Goal: Task Accomplishment & Management: Use online tool/utility

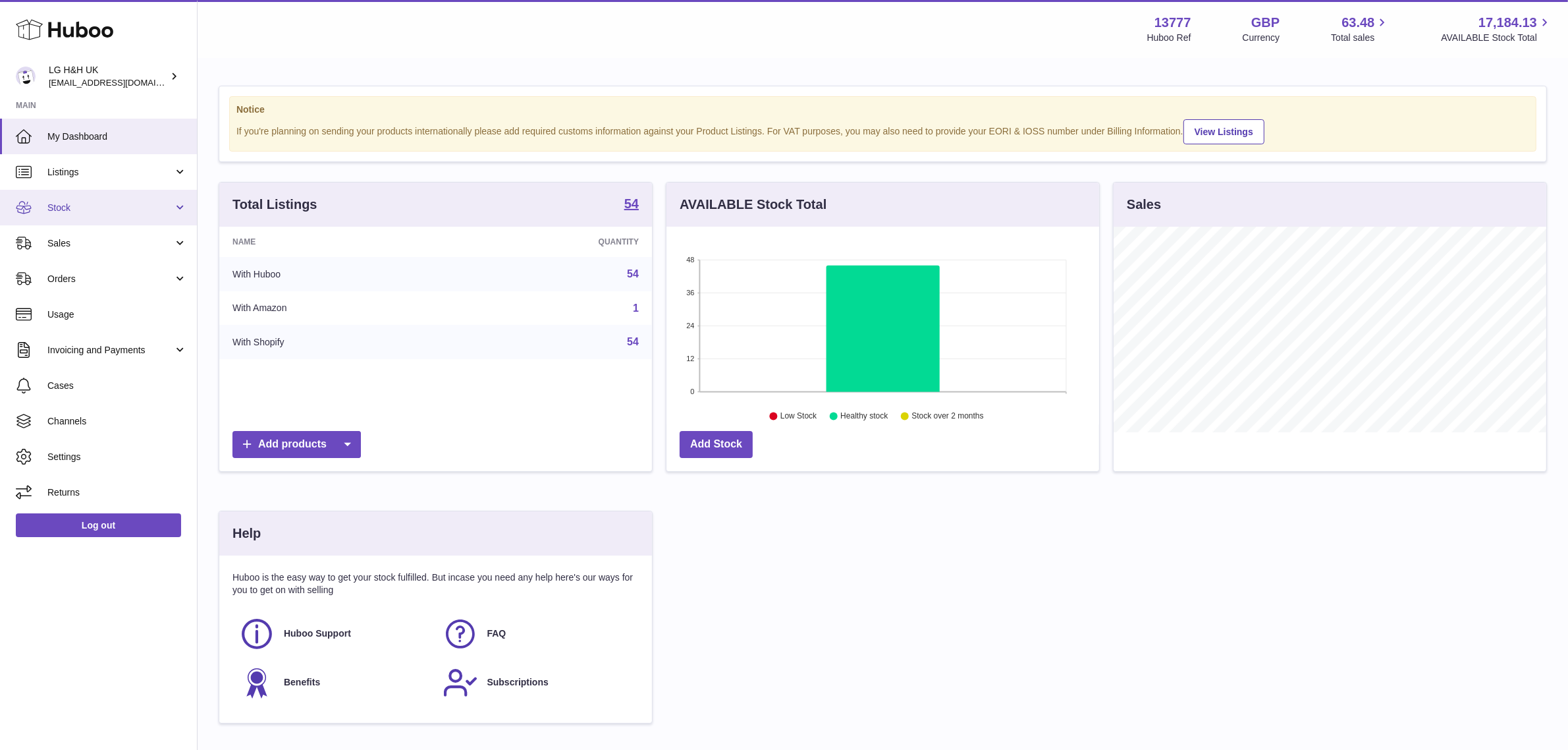
scroll to position [205, 433]
click at [96, 233] on link "Sales" at bounding box center [99, 242] width 197 height 36
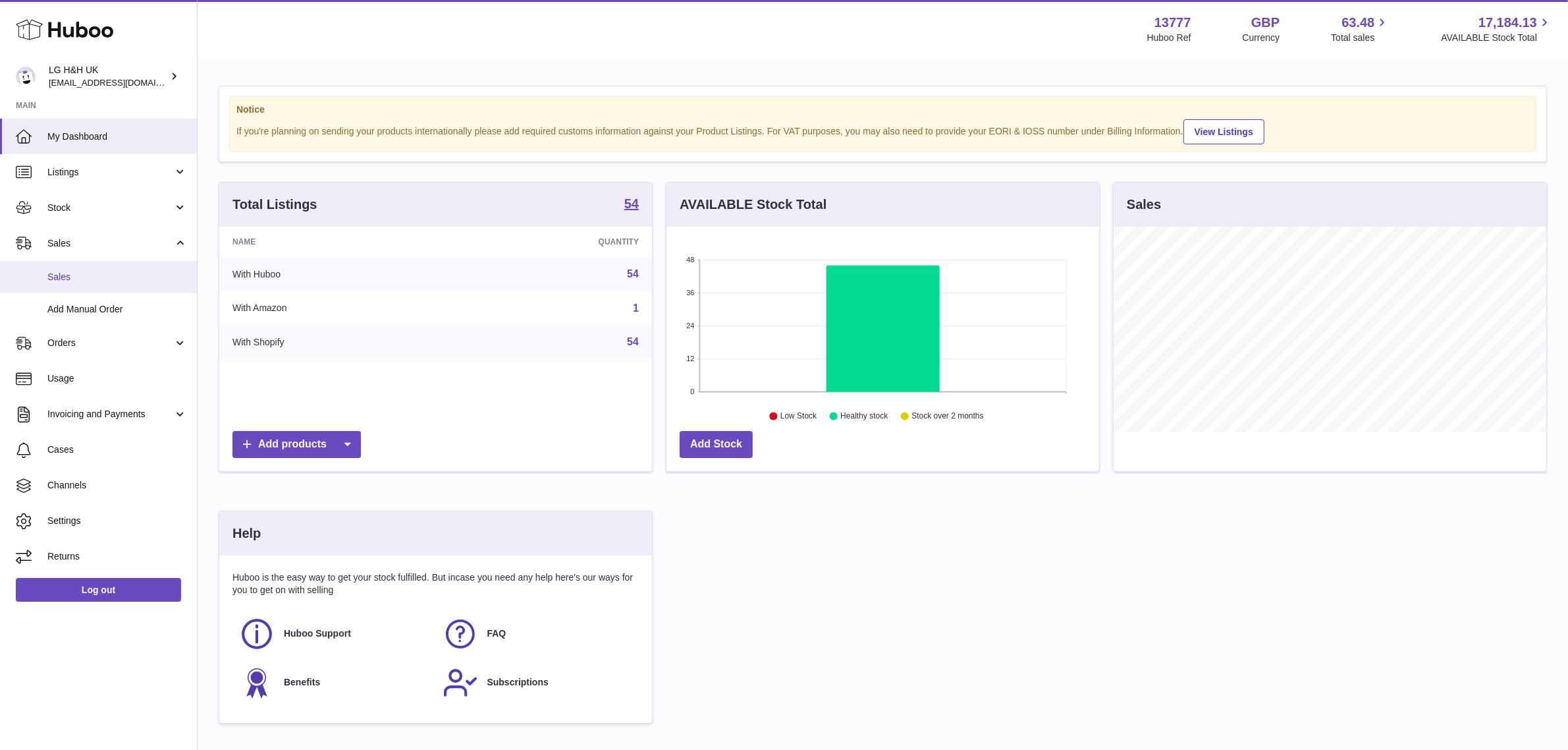
click at [69, 268] on link "Sales" at bounding box center [99, 276] width 197 height 32
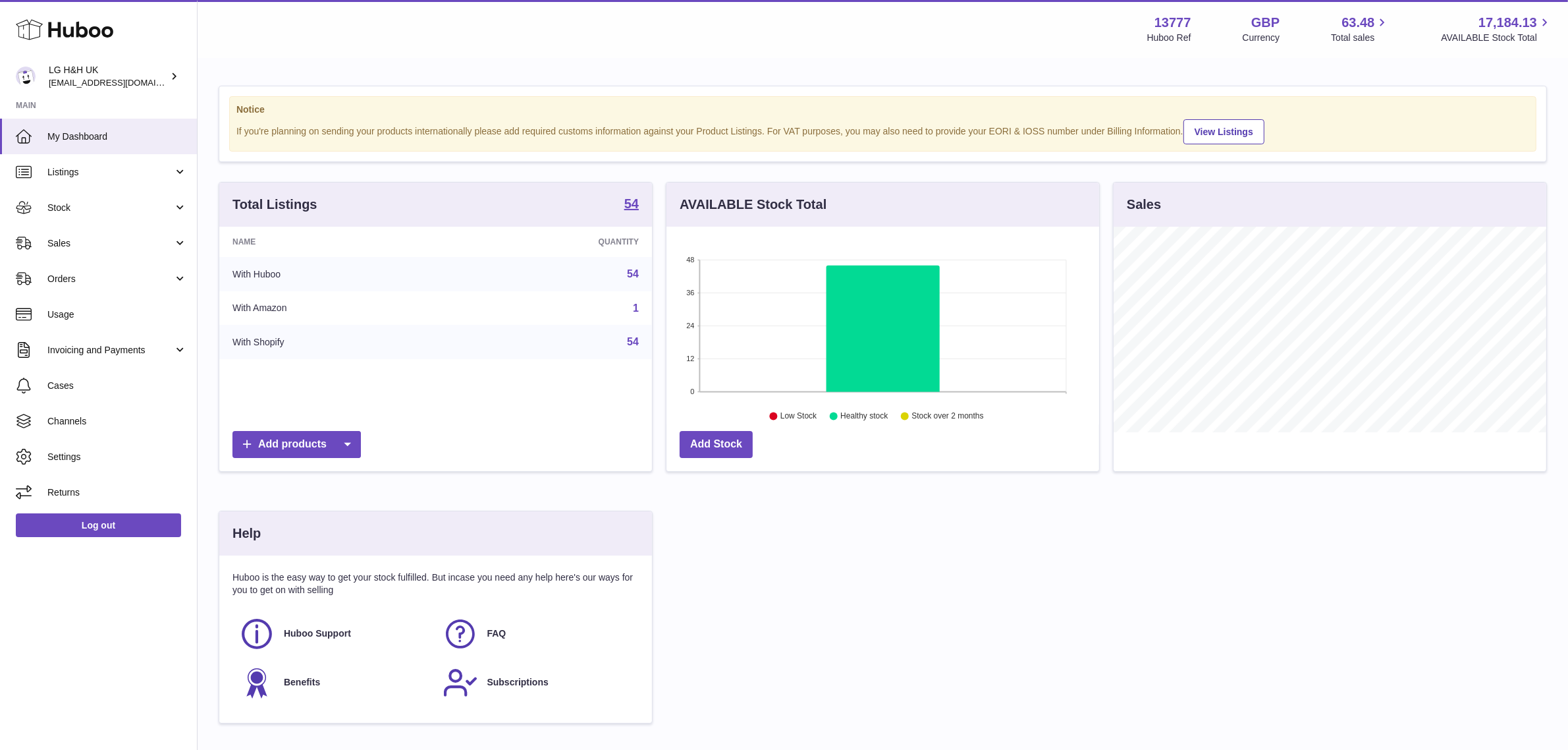
scroll to position [205, 433]
click at [113, 238] on span "Sales" at bounding box center [110, 243] width 126 height 12
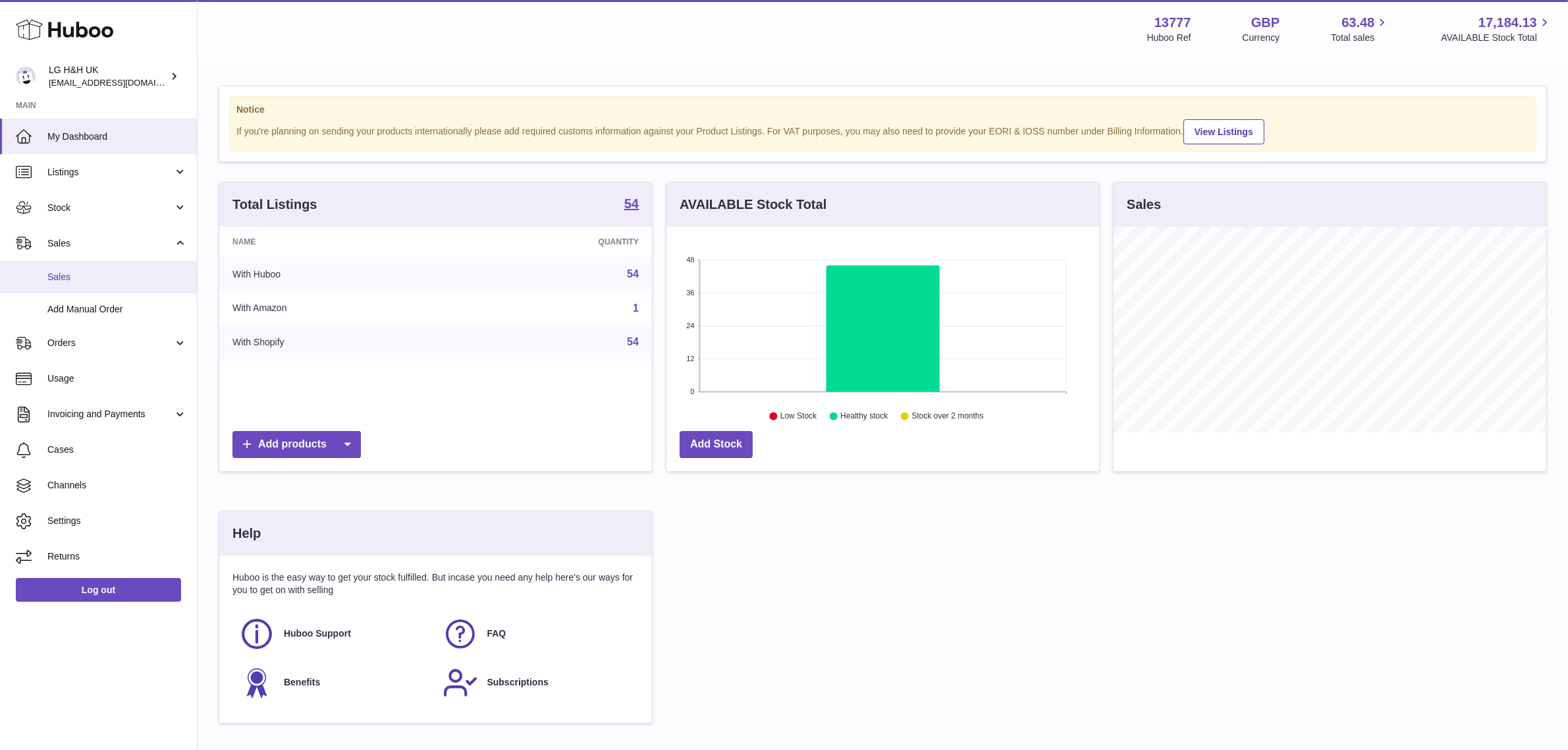
click at [67, 272] on span "Sales" at bounding box center [117, 276] width 140 height 12
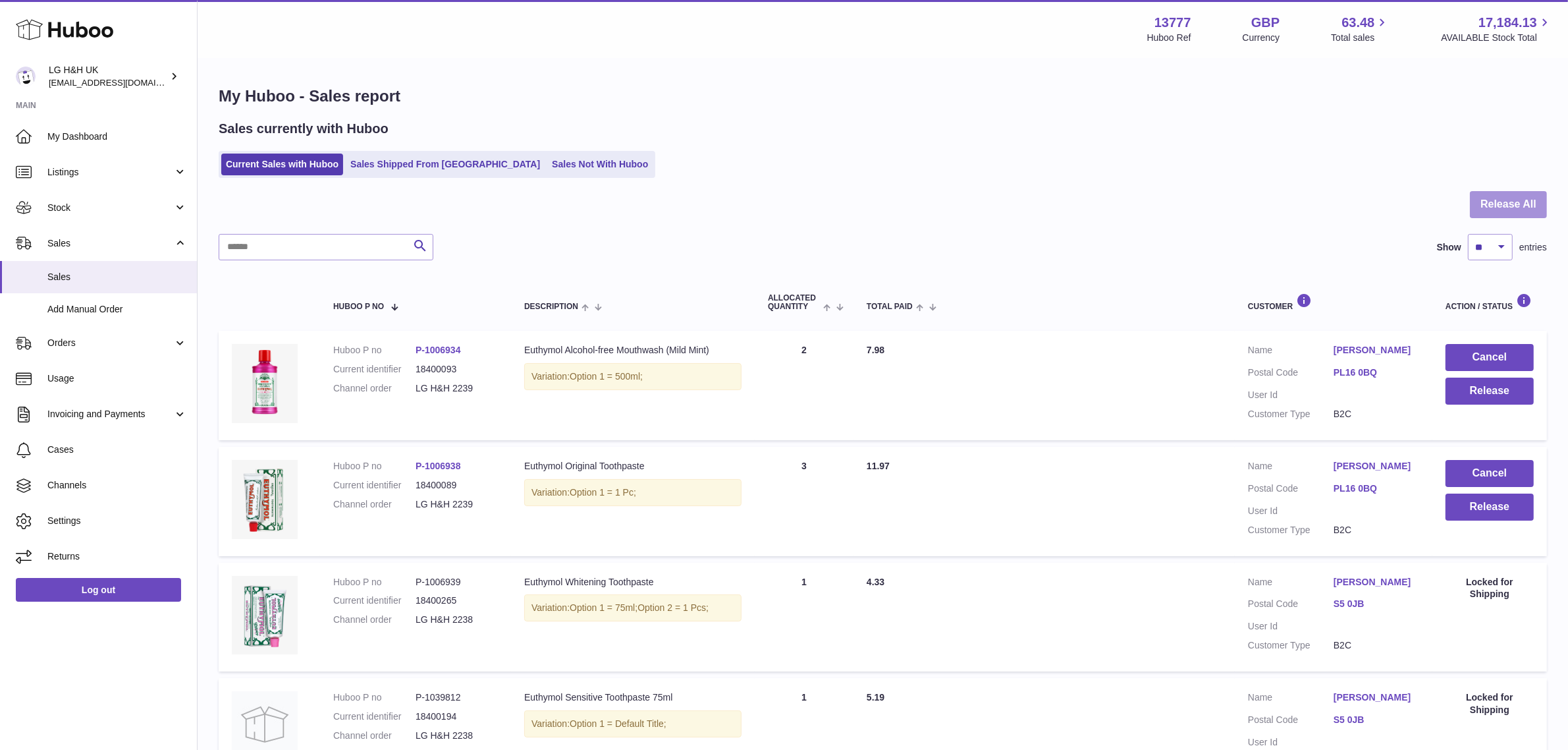
click at [1520, 198] on button "Release All" at bounding box center [1509, 204] width 77 height 27
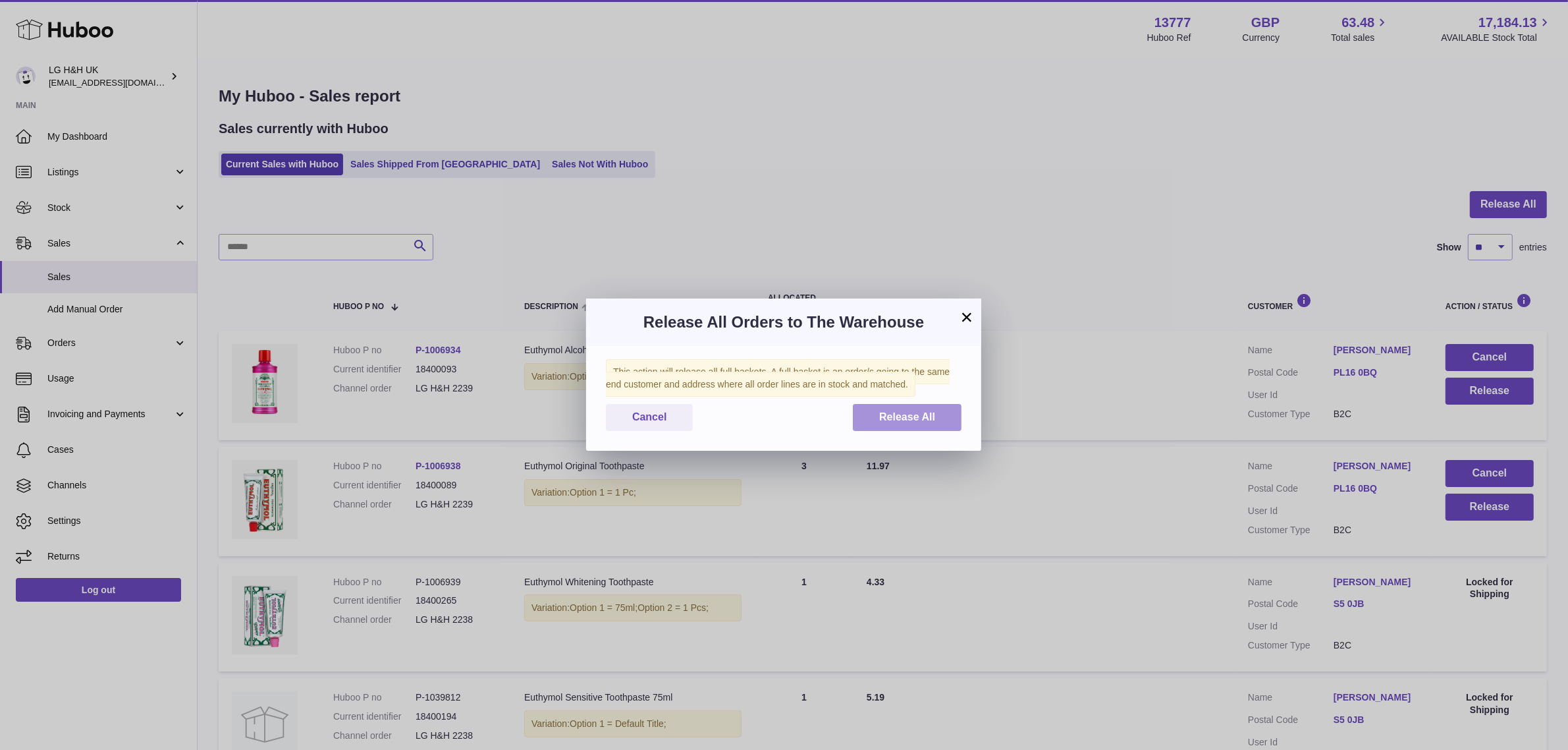
click at [917, 411] on span "Release All" at bounding box center [907, 416] width 56 height 11
